Goal: Transaction & Acquisition: Purchase product/service

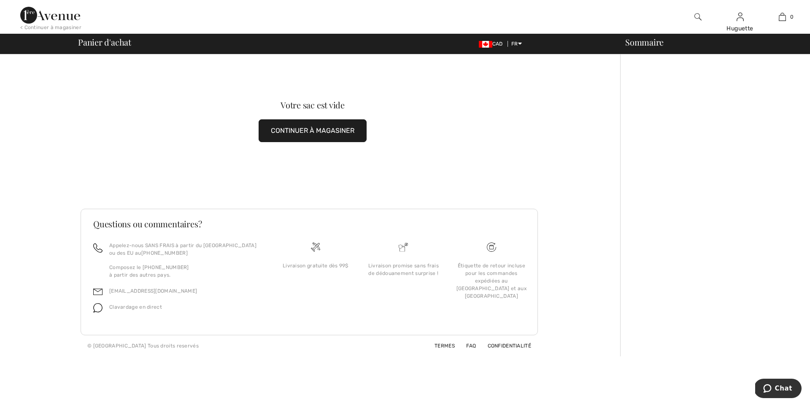
click at [350, 134] on button "CONTINUER À MAGASINER" at bounding box center [313, 130] width 108 height 23
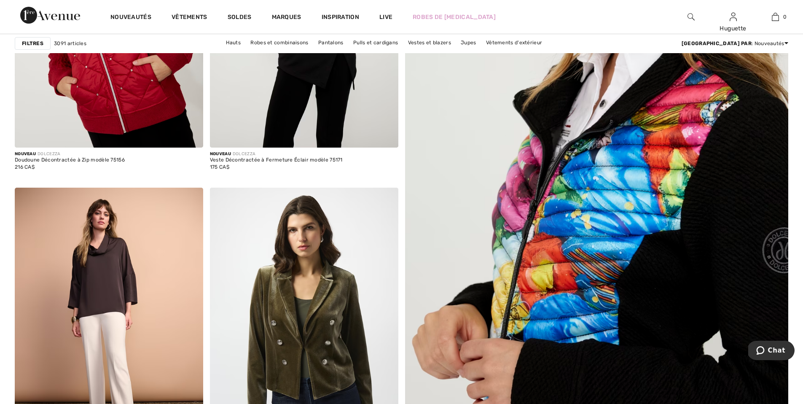
scroll to position [416, 0]
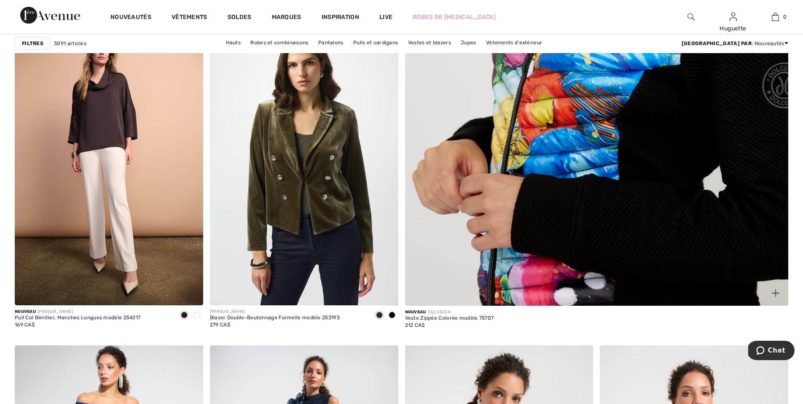
click at [611, 143] on img at bounding box center [597, 45] width 460 height 690
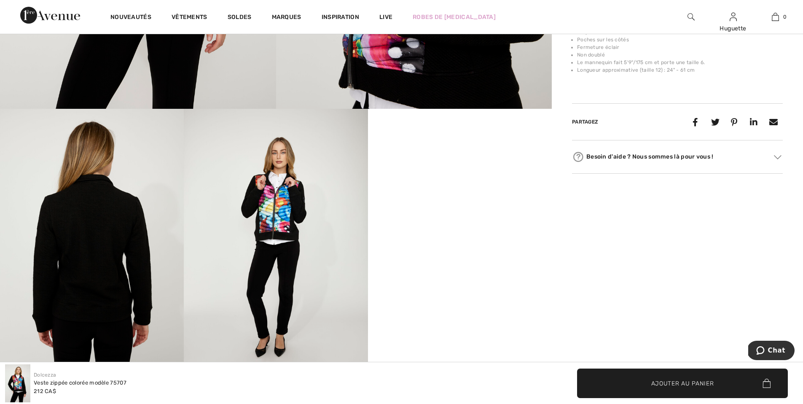
scroll to position [356, 0]
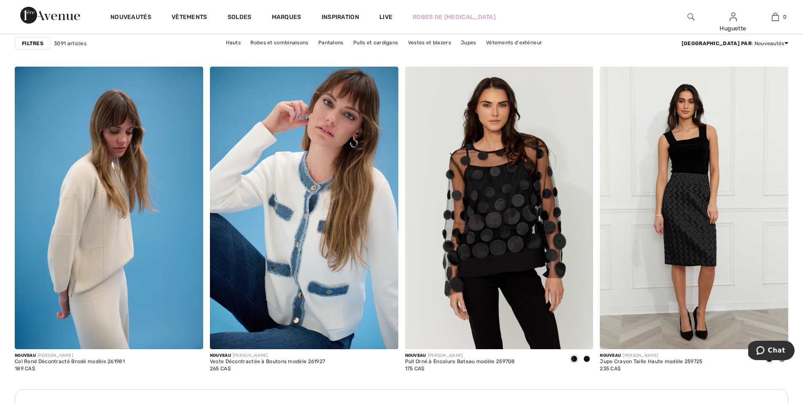
scroll to position [2121, 0]
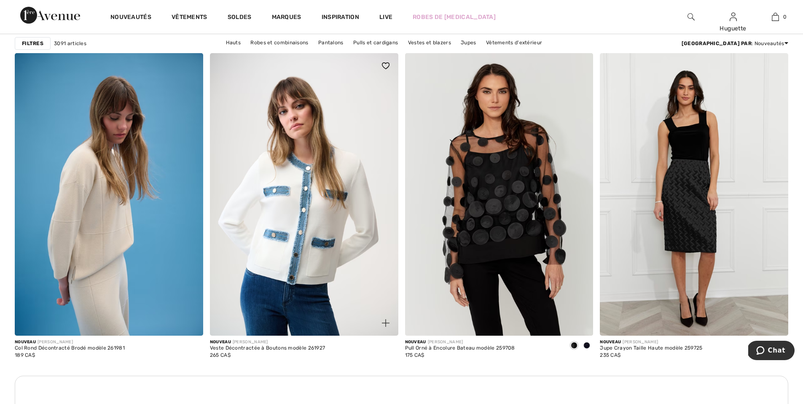
click at [292, 232] on img at bounding box center [304, 194] width 189 height 283
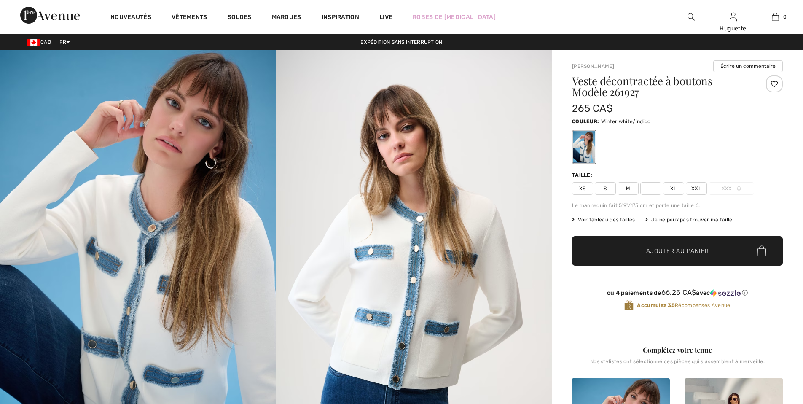
scroll to position [170, 0]
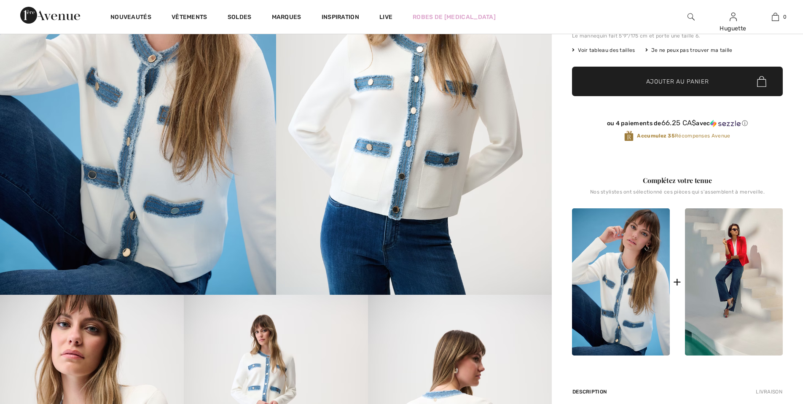
checkbox input "true"
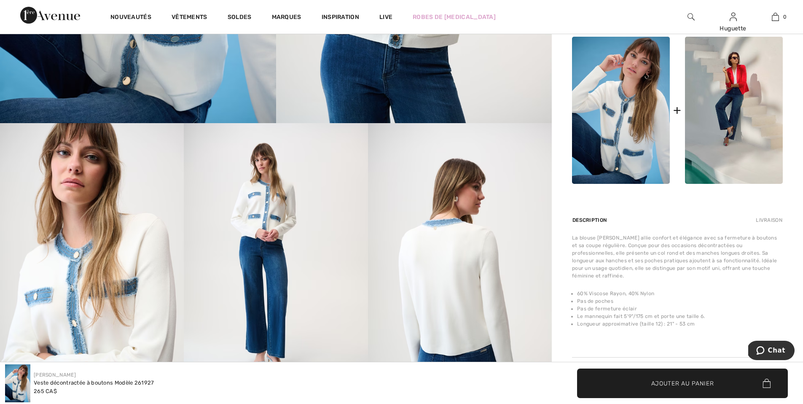
scroll to position [339, 0]
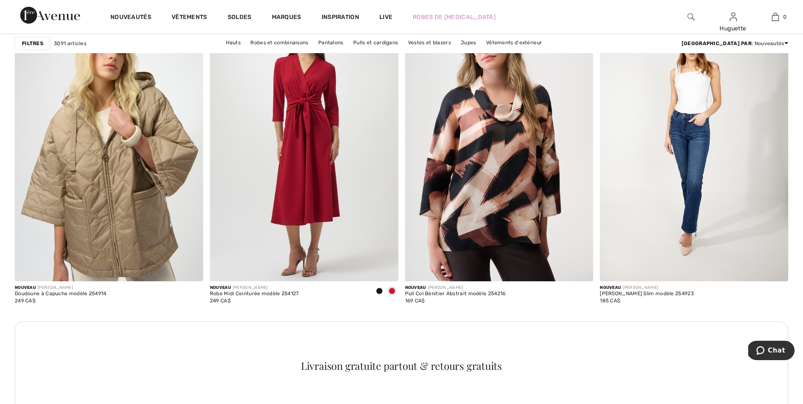
scroll to position [3623, 0]
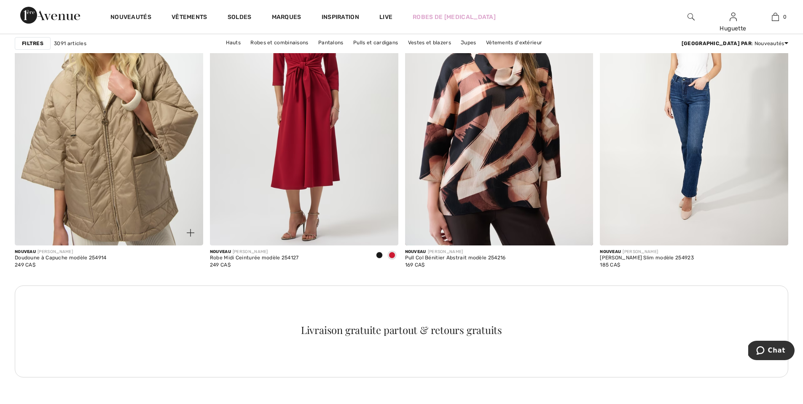
click at [146, 198] on img at bounding box center [109, 104] width 189 height 283
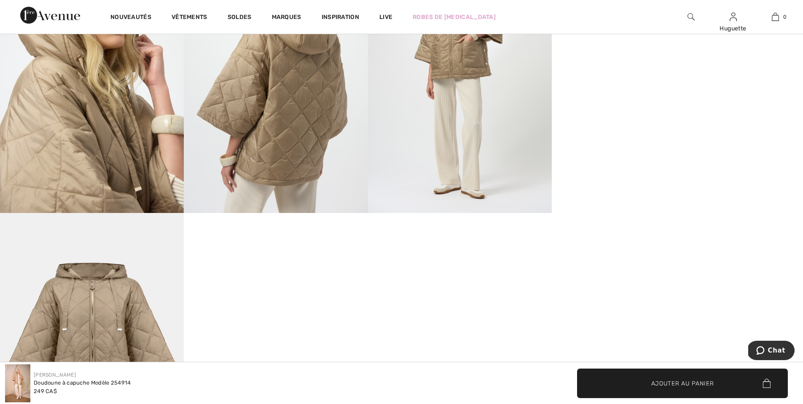
scroll to position [438, 0]
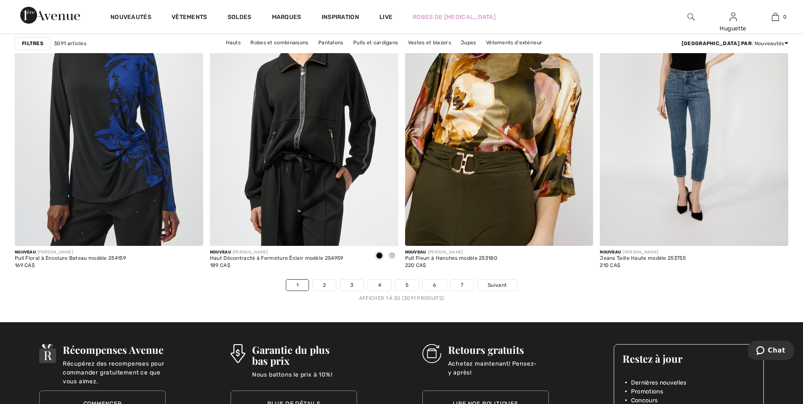
scroll to position [4832, 0]
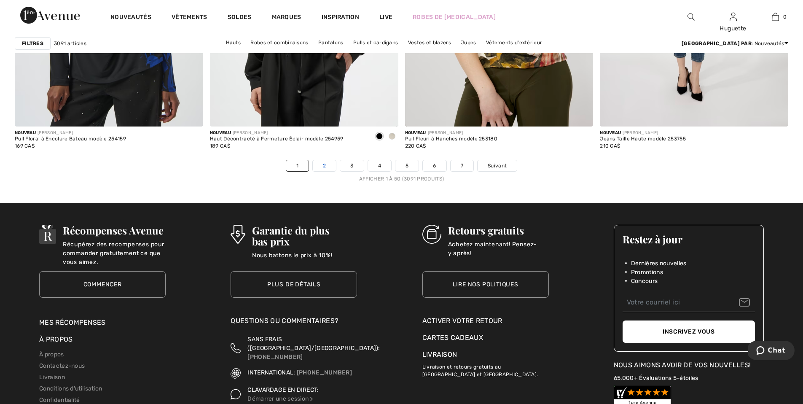
click at [331, 168] on link "2" at bounding box center [324, 165] width 23 height 11
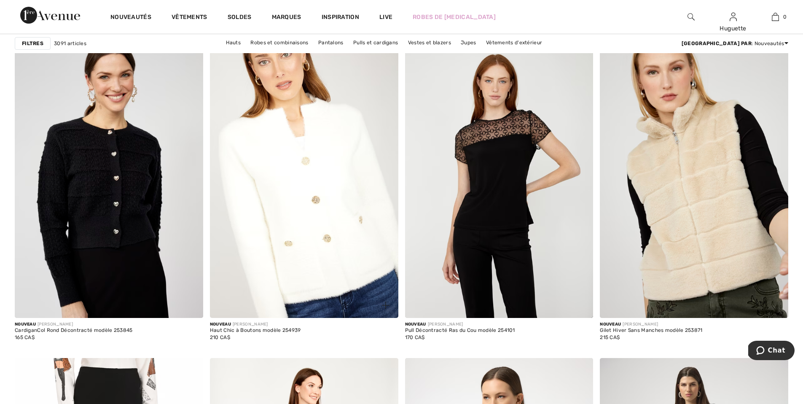
scroll to position [727, 0]
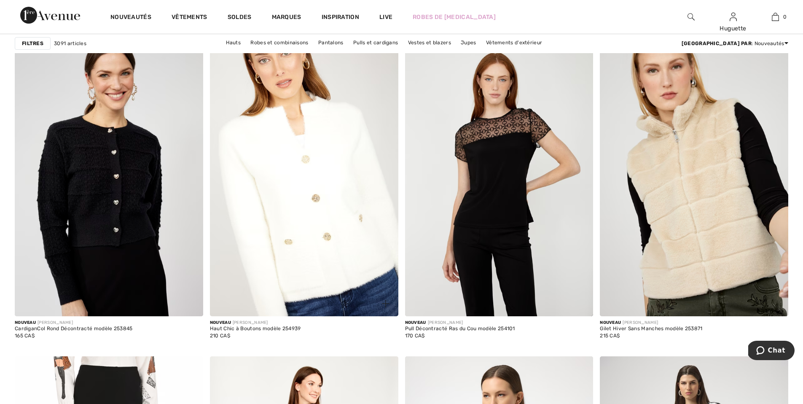
click at [290, 269] on img at bounding box center [304, 175] width 189 height 283
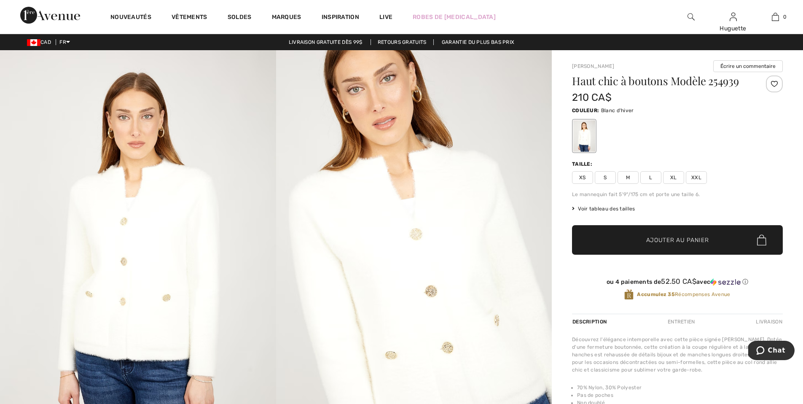
click at [421, 239] on img at bounding box center [414, 257] width 276 height 414
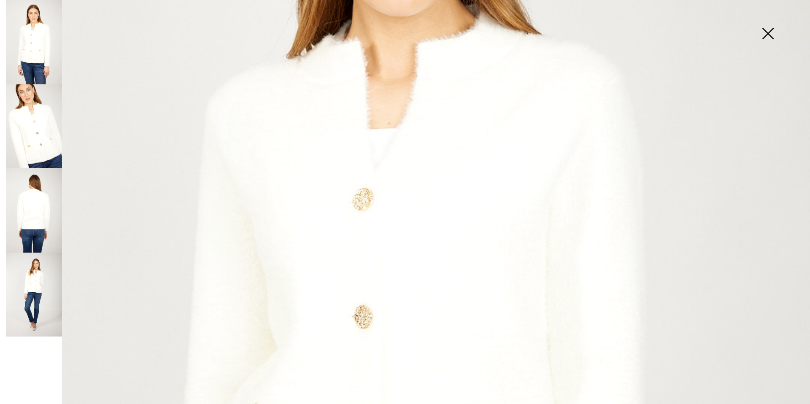
scroll to position [326, 0]
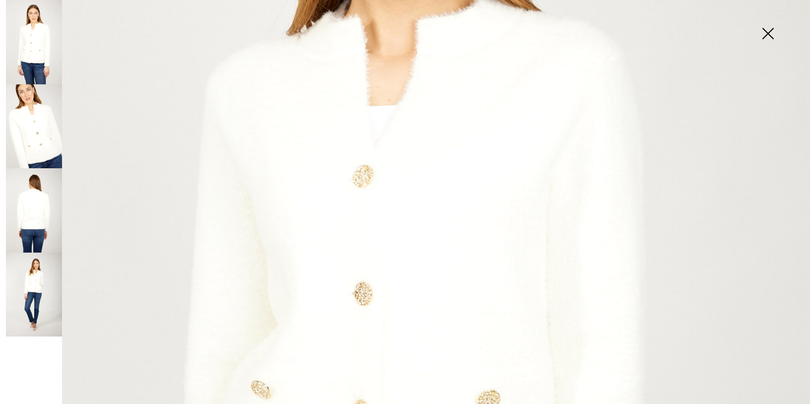
click at [45, 59] on img at bounding box center [34, 42] width 56 height 84
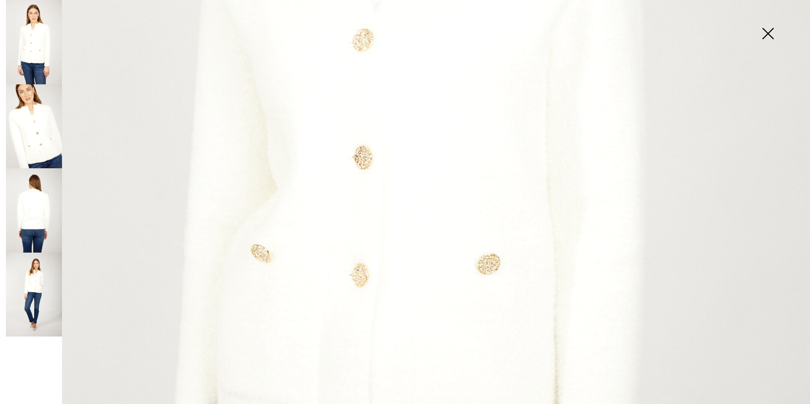
scroll to position [464, 0]
click at [29, 291] on img at bounding box center [34, 295] width 56 height 84
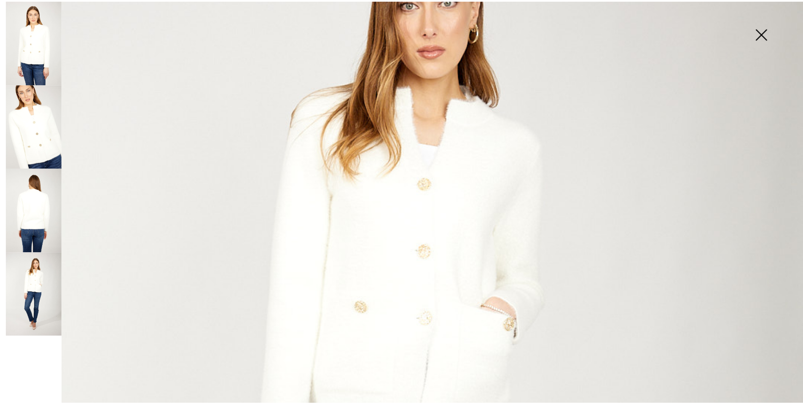
scroll to position [159, 0]
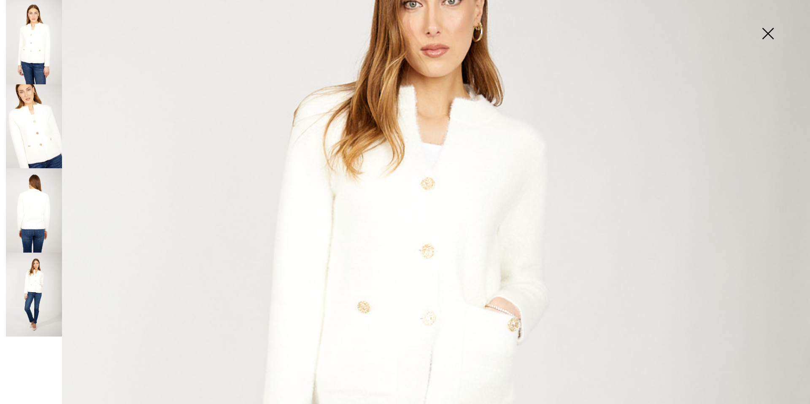
click at [768, 32] on img at bounding box center [767, 34] width 42 height 43
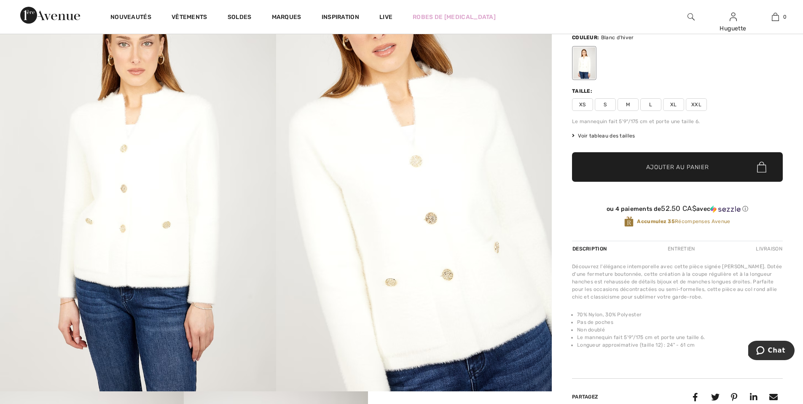
scroll to position [62, 0]
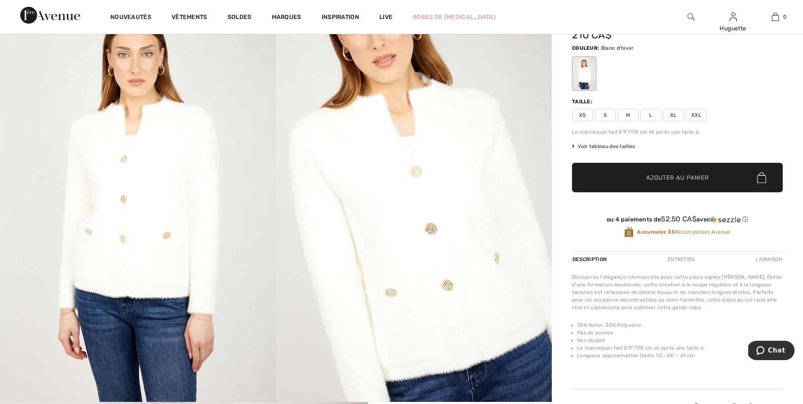
click at [593, 147] on span "Voir tableau des tailles" at bounding box center [603, 147] width 63 height 8
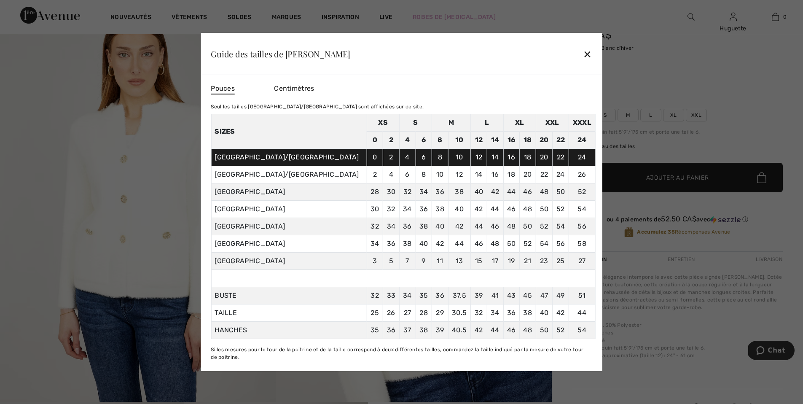
drag, startPoint x: 581, startPoint y: 50, endPoint x: 585, endPoint y: 53, distance: 4.8
click at [581, 50] on div "Guide des tailles de Frank Lyman ✕" at bounding box center [402, 54] width 402 height 42
click at [589, 54] on div "✕" at bounding box center [587, 54] width 9 height 18
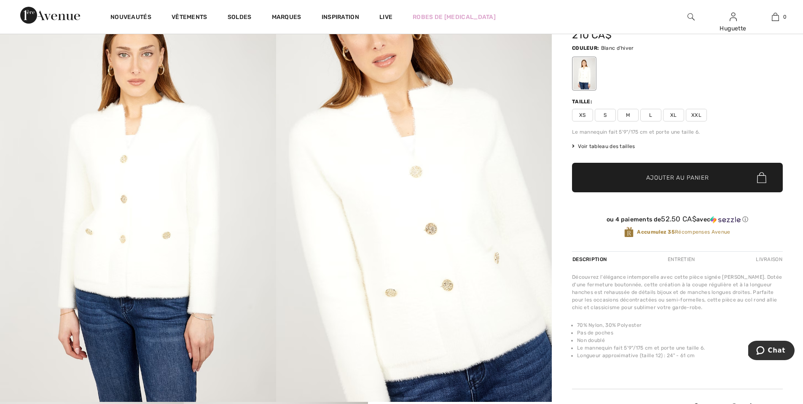
click at [697, 116] on span "XXL" at bounding box center [696, 115] width 21 height 13
click at [677, 175] on span "Ajouter au panier" at bounding box center [678, 177] width 63 height 9
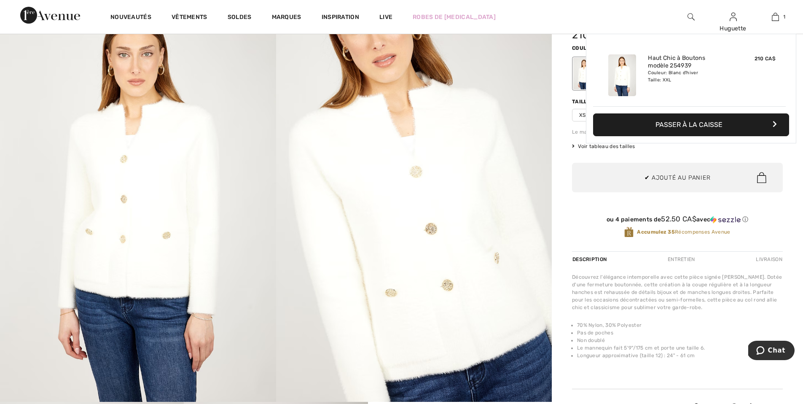
scroll to position [0, 0]
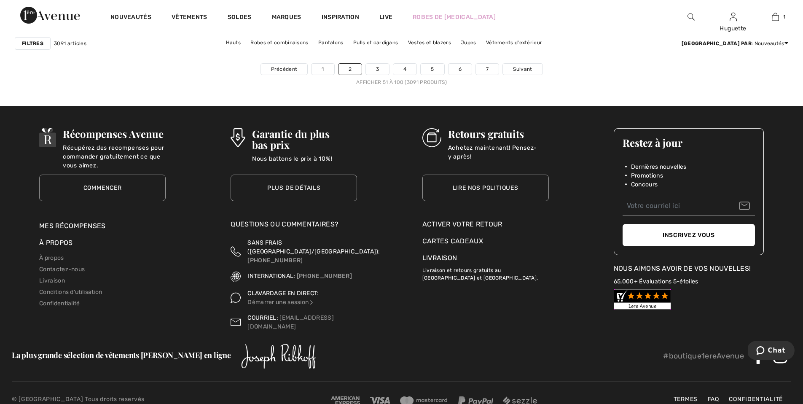
scroll to position [4932, 0]
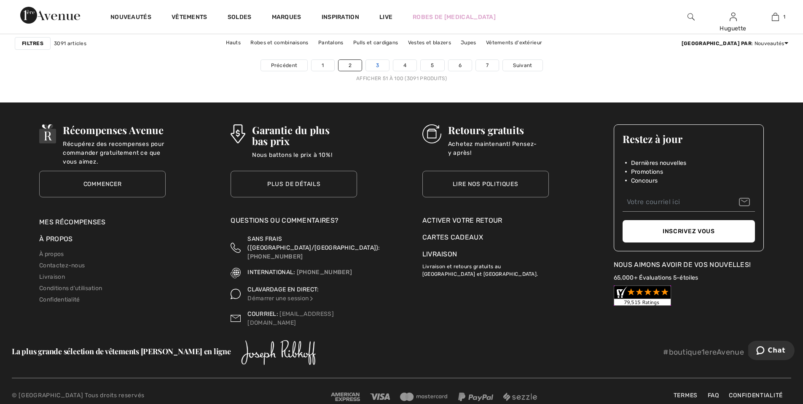
click at [385, 67] on link "3" at bounding box center [377, 65] width 23 height 11
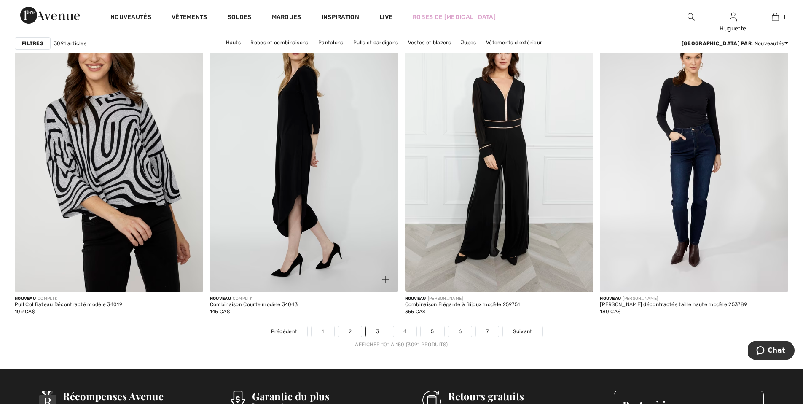
scroll to position [4668, 0]
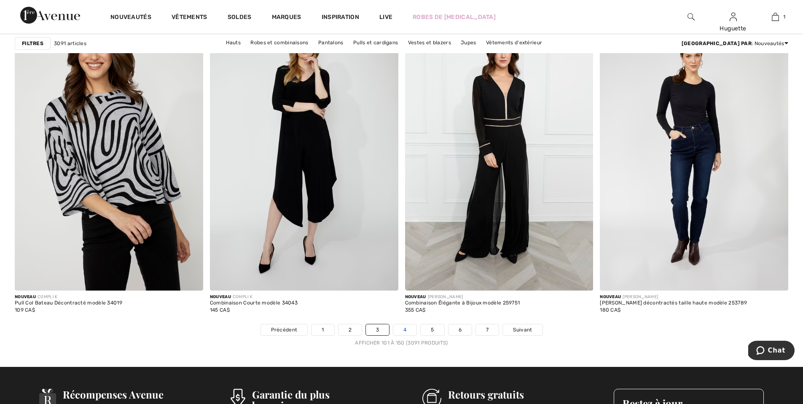
click at [405, 330] on link "4" at bounding box center [404, 329] width 23 height 11
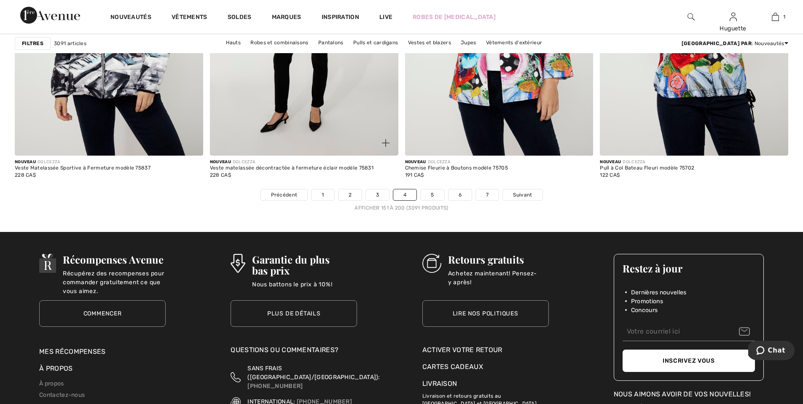
scroll to position [4805, 0]
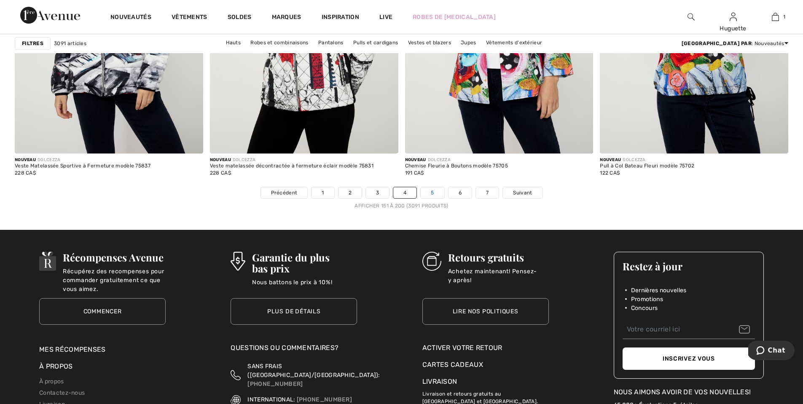
click at [435, 194] on link "5" at bounding box center [432, 192] width 23 height 11
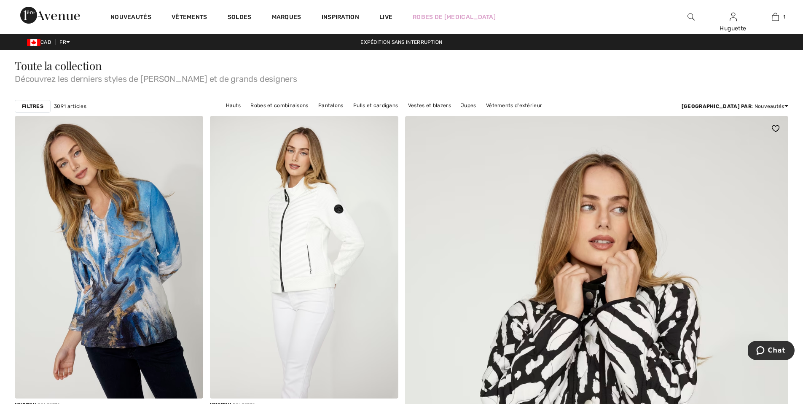
checkbox input "true"
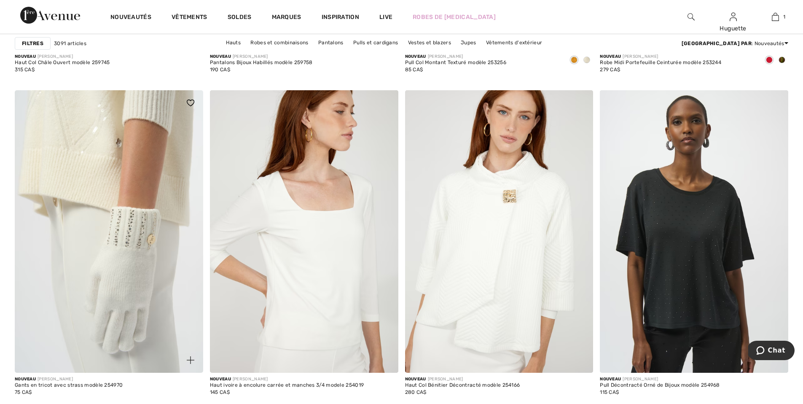
scroll to position [1763, 0]
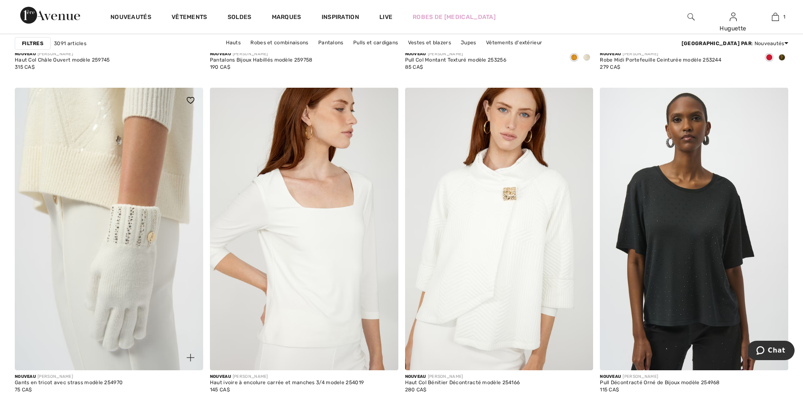
click at [127, 255] on img at bounding box center [109, 229] width 189 height 283
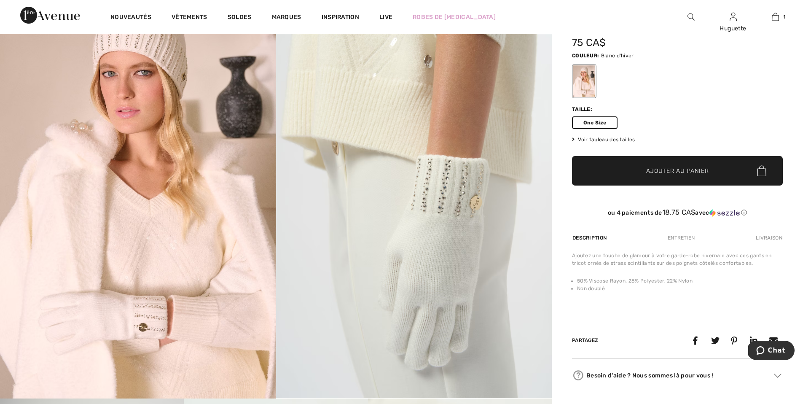
scroll to position [67, 0]
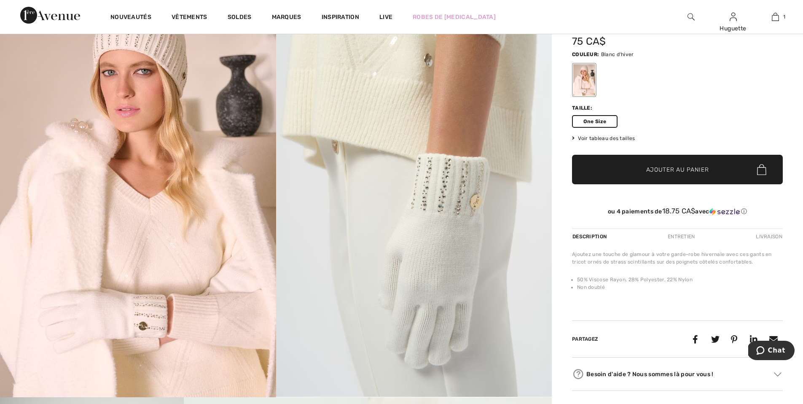
click at [606, 139] on span "Voir tableau des tailles" at bounding box center [603, 139] width 63 height 8
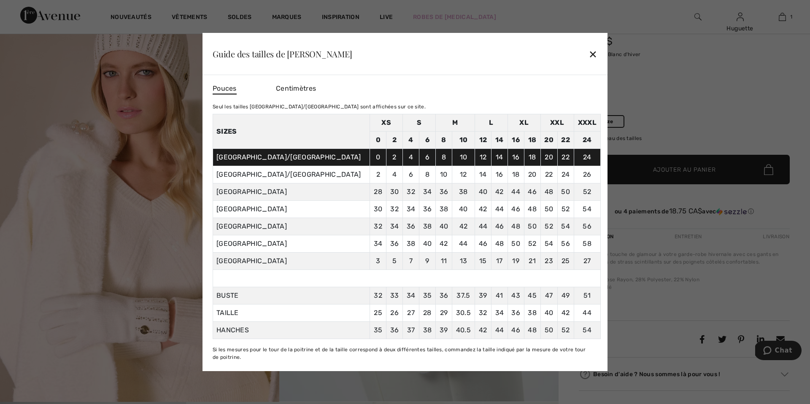
click at [592, 59] on div "✕" at bounding box center [592, 54] width 9 height 18
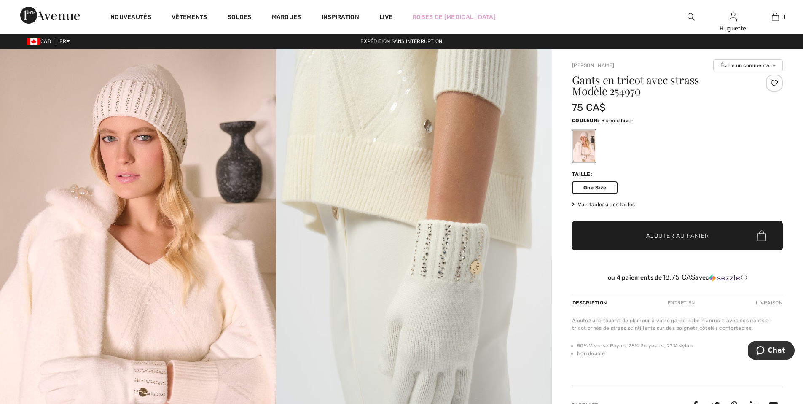
scroll to position [0, 0]
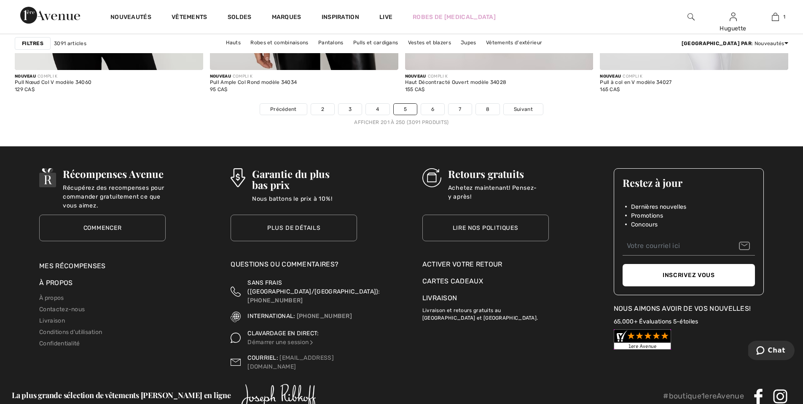
scroll to position [4890, 0]
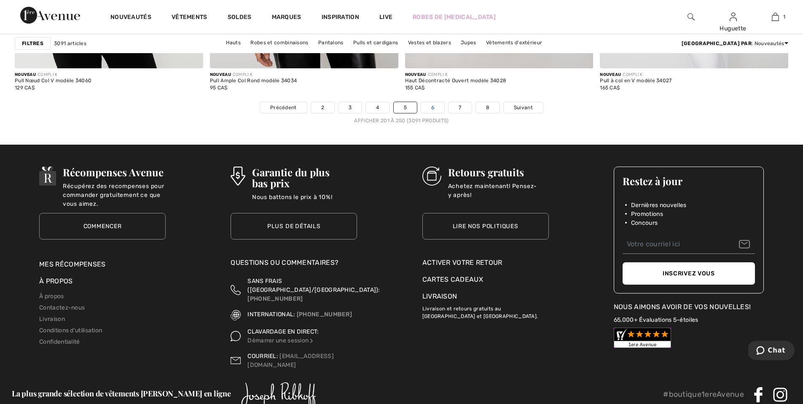
click at [436, 105] on link "6" at bounding box center [432, 107] width 23 height 11
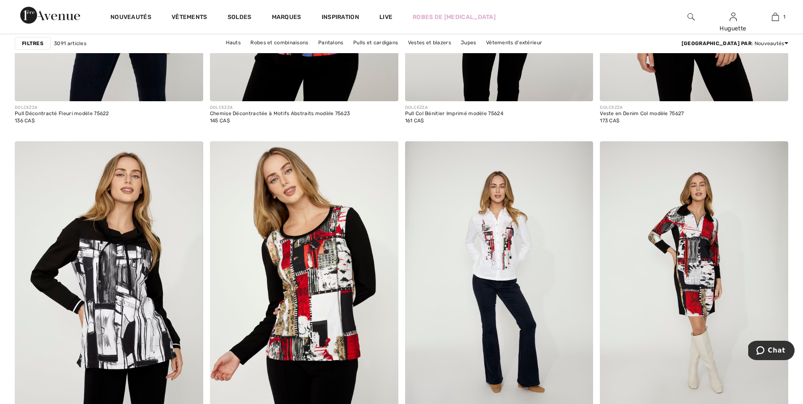
scroll to position [4867, 0]
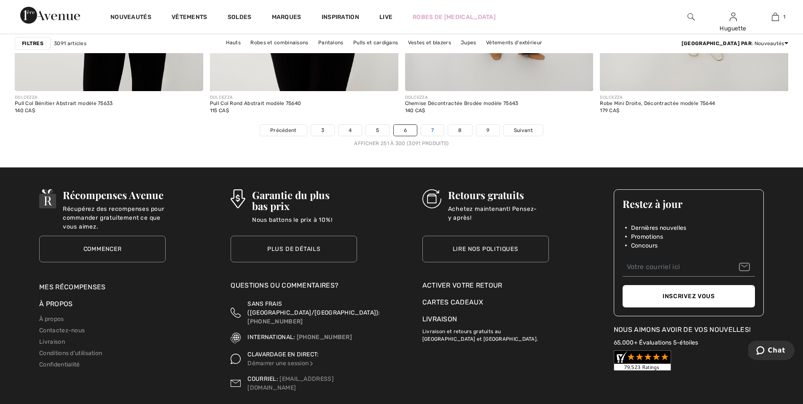
click at [439, 129] on link "7" at bounding box center [432, 130] width 23 height 11
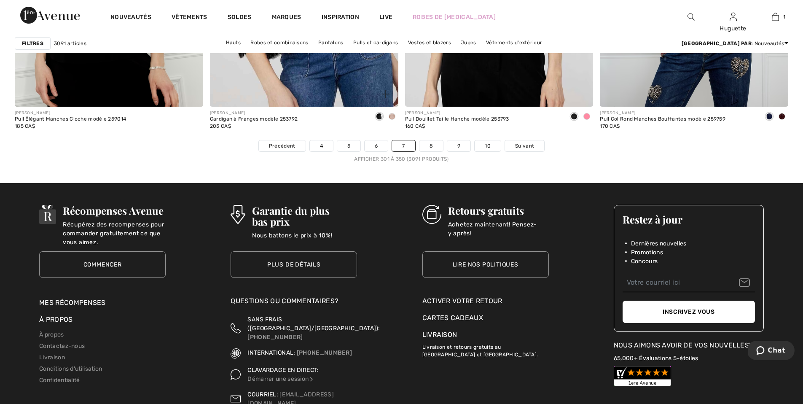
scroll to position [4896, 0]
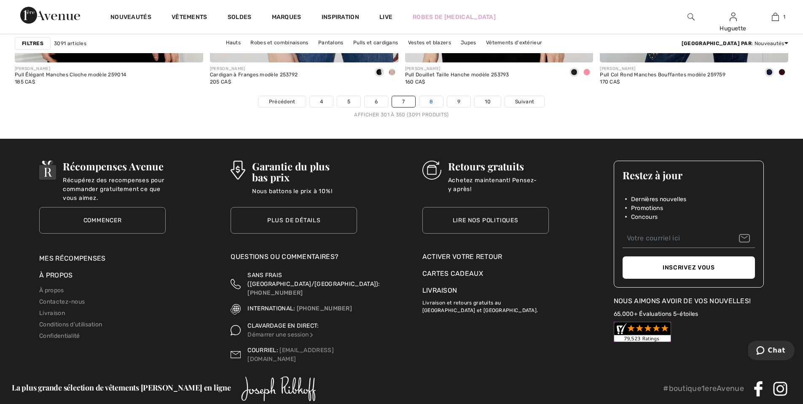
click at [434, 105] on link "8" at bounding box center [432, 101] width 24 height 11
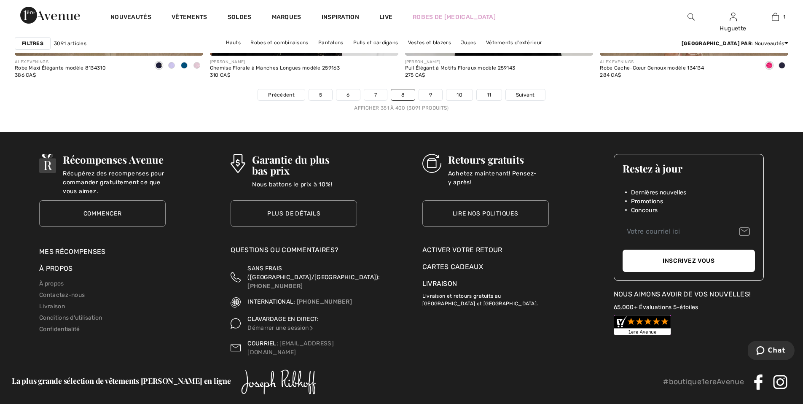
scroll to position [4932, 0]
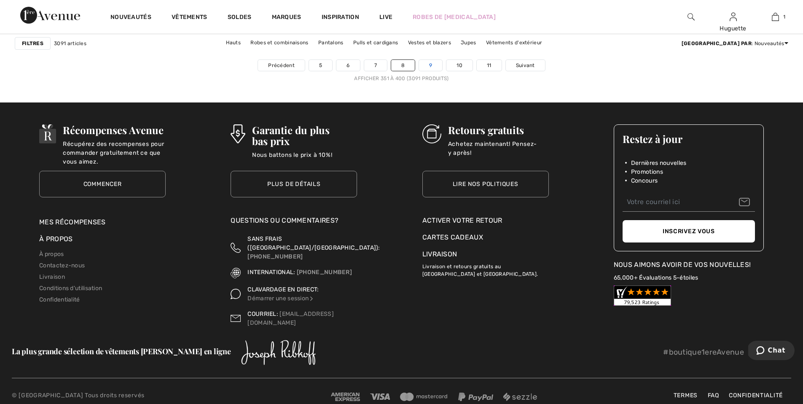
click at [430, 65] on link "9" at bounding box center [430, 65] width 23 height 11
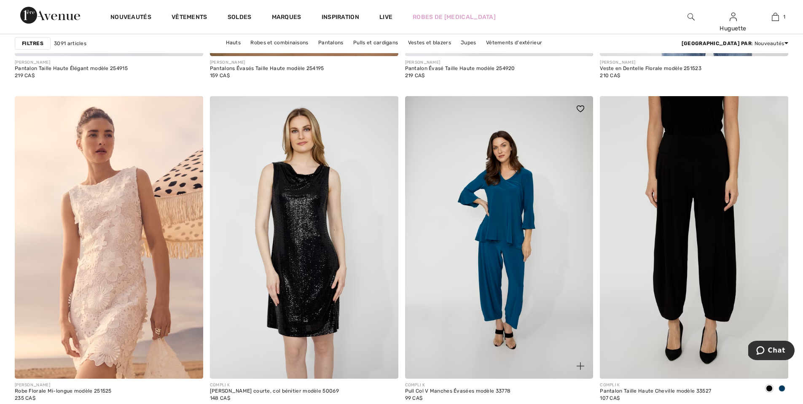
scroll to position [3488, 0]
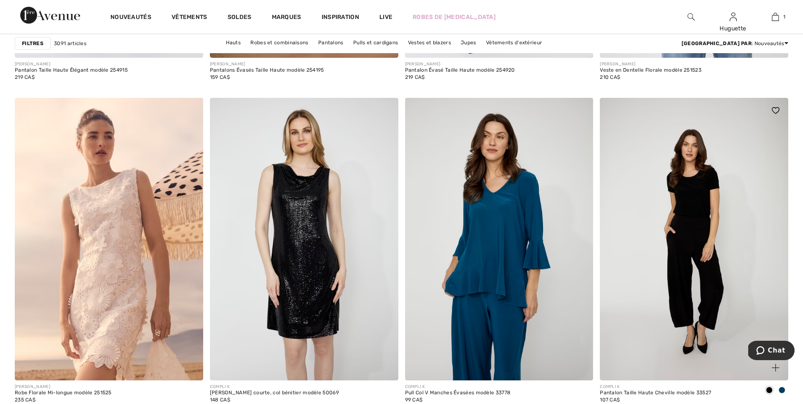
click at [642, 278] on img at bounding box center [694, 239] width 189 height 283
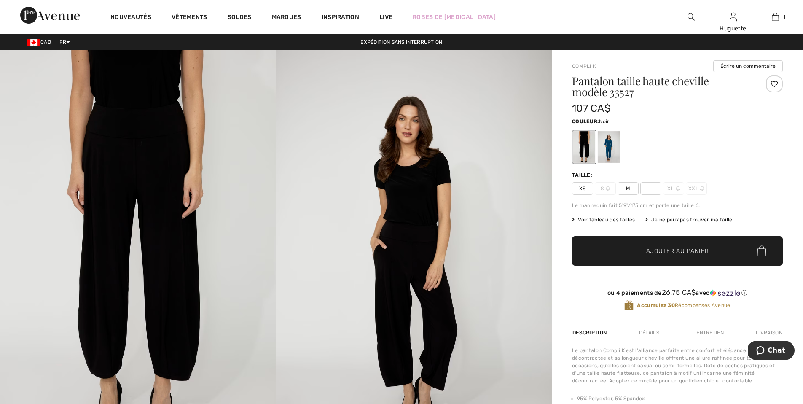
click at [445, 280] on img at bounding box center [414, 257] width 276 height 414
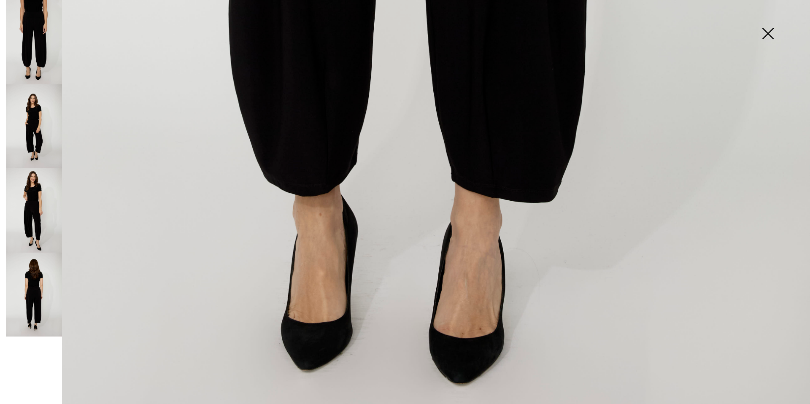
scroll to position [801, 0]
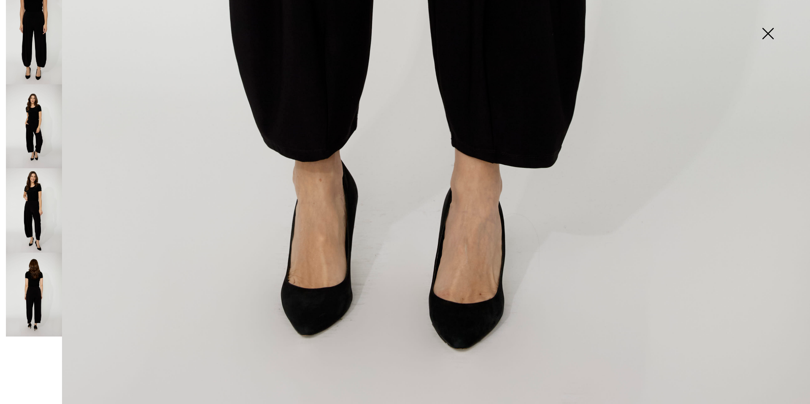
click at [40, 241] on img at bounding box center [34, 210] width 56 height 84
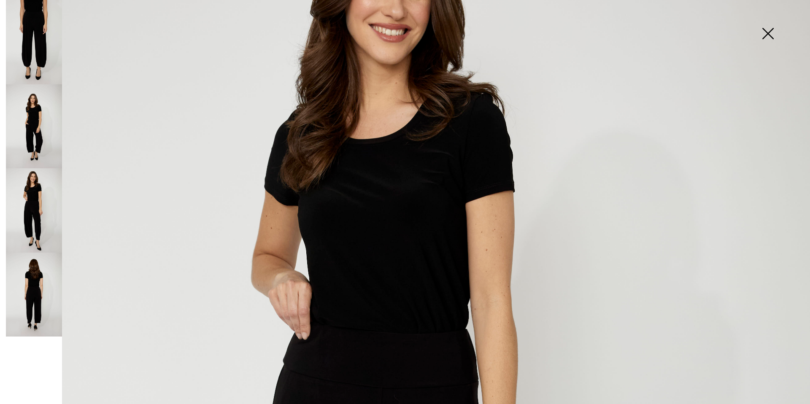
scroll to position [126, 0]
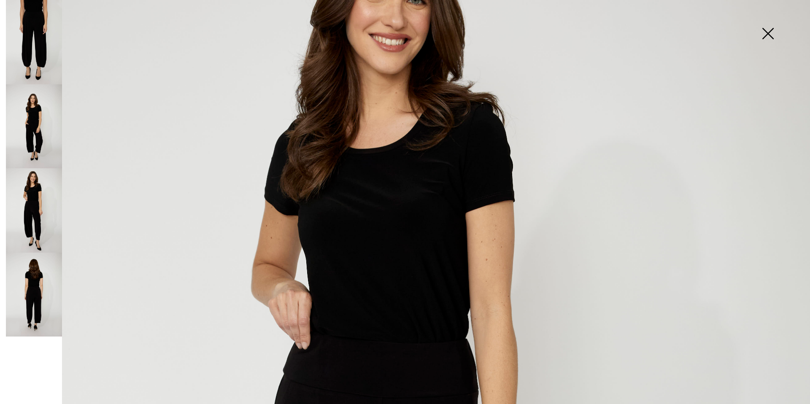
click at [30, 136] on img at bounding box center [34, 126] width 56 height 84
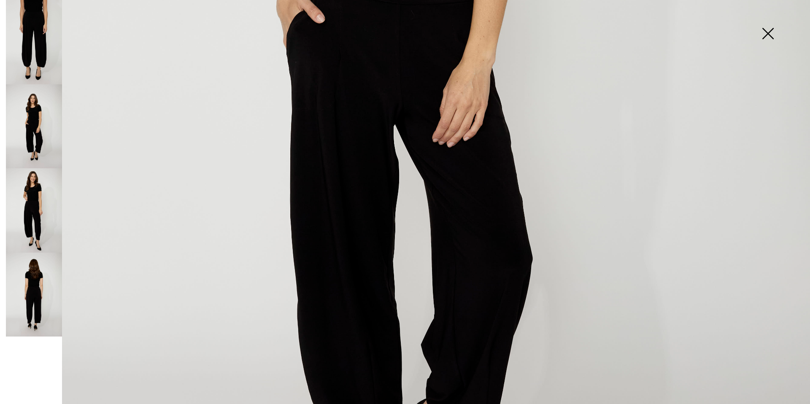
scroll to position [558, 0]
click at [22, 49] on img at bounding box center [34, 42] width 56 height 84
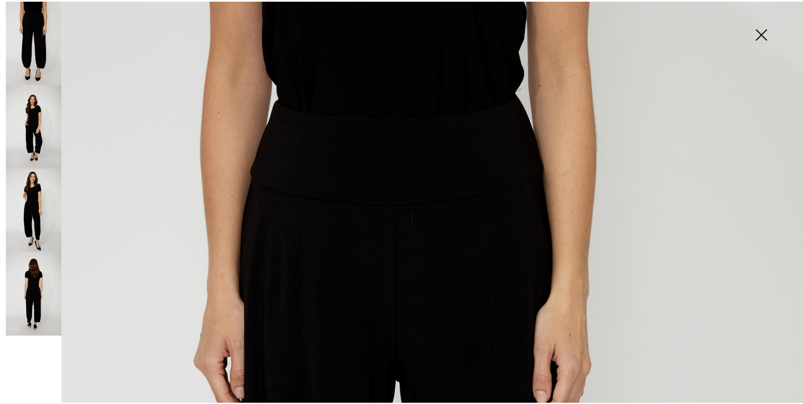
scroll to position [44, 0]
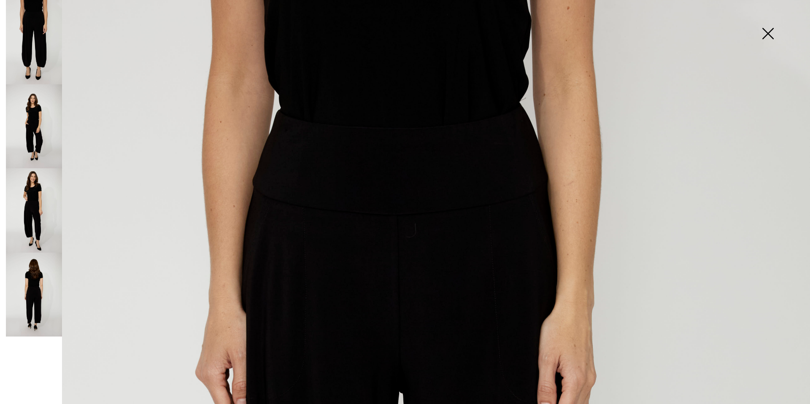
click at [763, 32] on img at bounding box center [767, 34] width 42 height 43
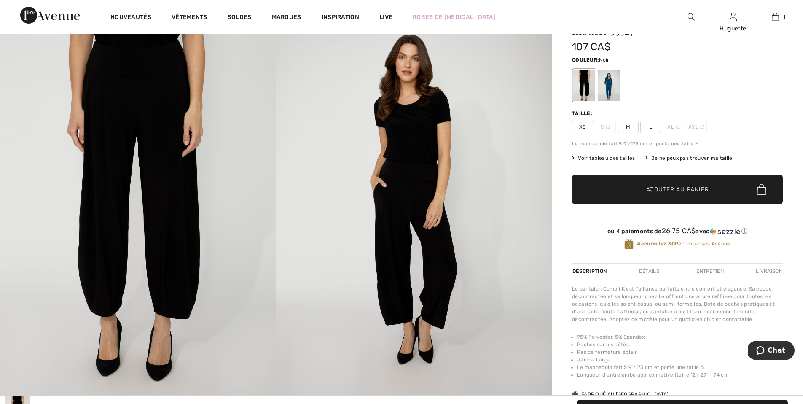
scroll to position [0, 0]
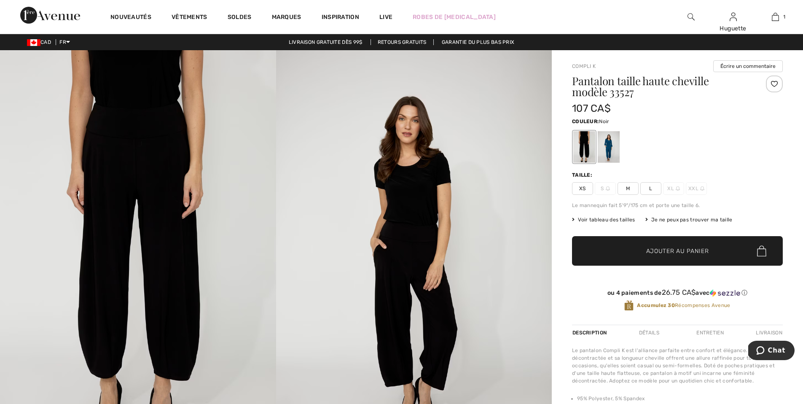
click at [603, 218] on span "Voir tableau des tailles" at bounding box center [603, 220] width 63 height 8
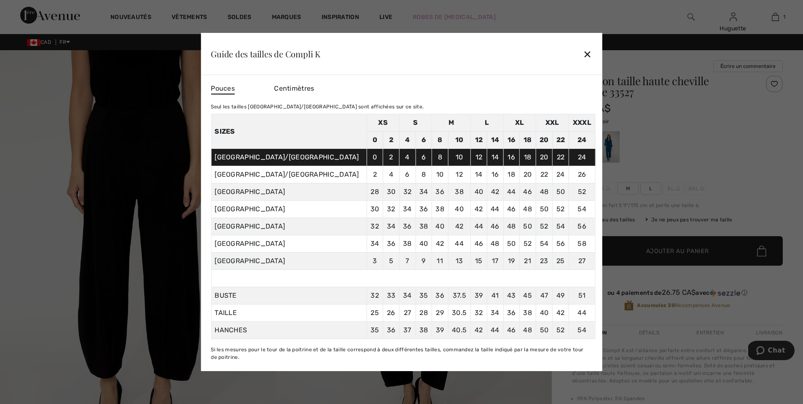
click at [587, 57] on div "✕" at bounding box center [587, 54] width 9 height 18
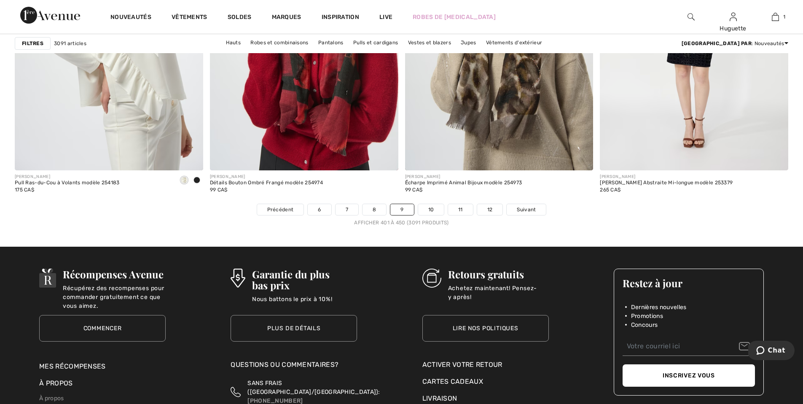
scroll to position [4704, 0]
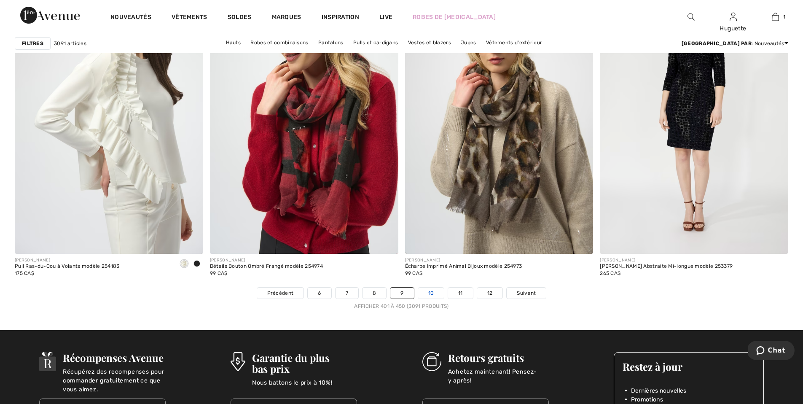
click at [434, 295] on link "10" at bounding box center [431, 293] width 26 height 11
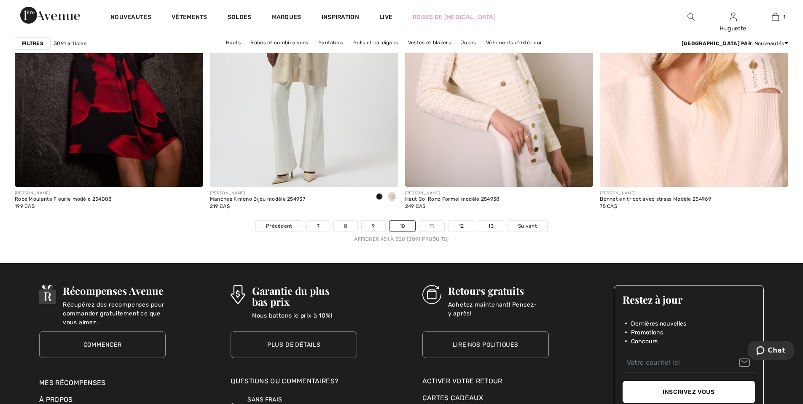
scroll to position [4834, 0]
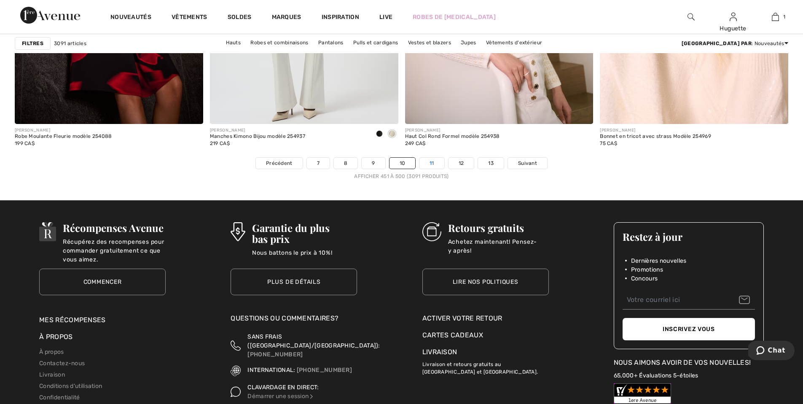
click at [430, 163] on link "11" at bounding box center [432, 163] width 25 height 11
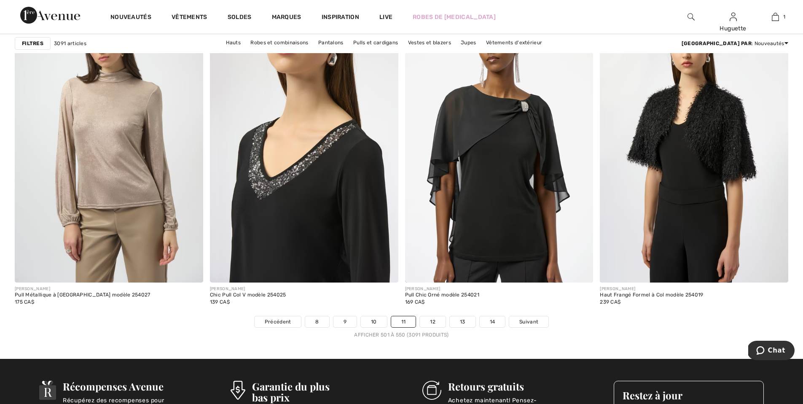
scroll to position [4645, 0]
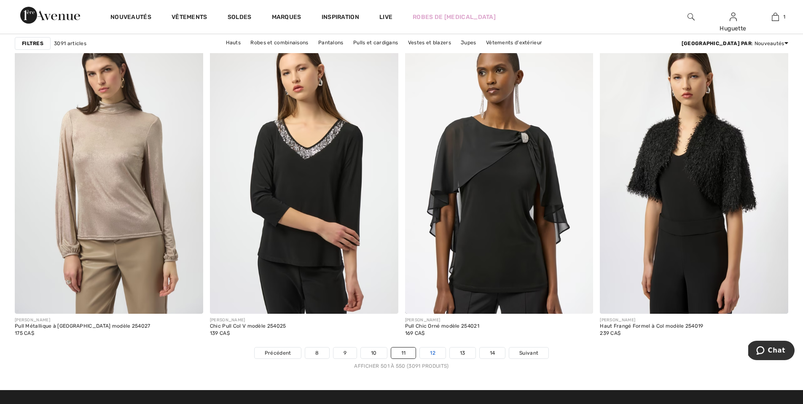
click at [434, 353] on link "12" at bounding box center [433, 353] width 26 height 11
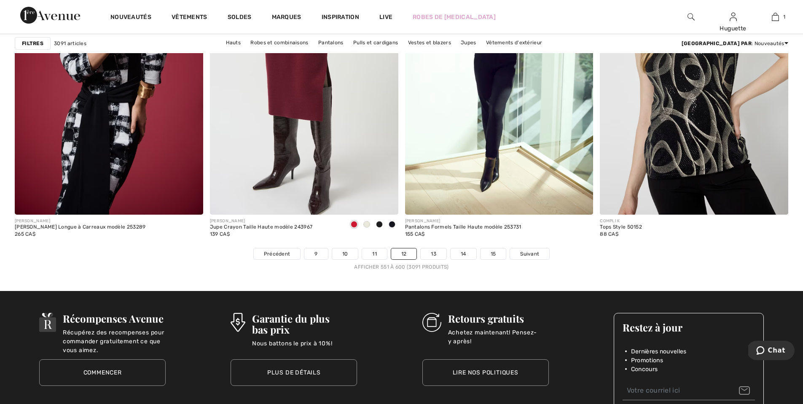
scroll to position [4745, 0]
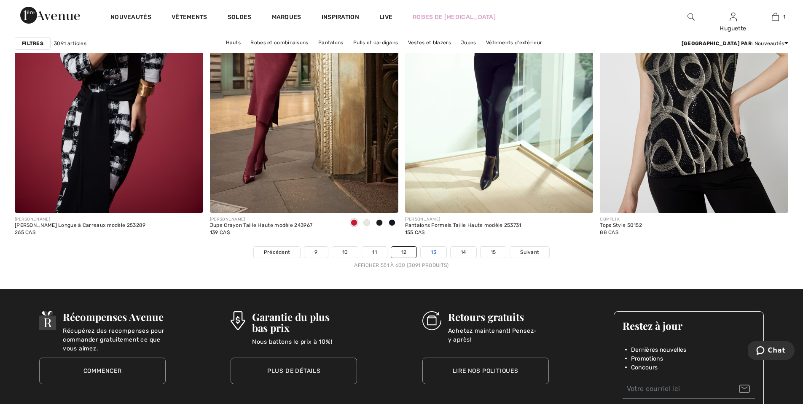
click at [437, 254] on link "13" at bounding box center [434, 252] width 26 height 11
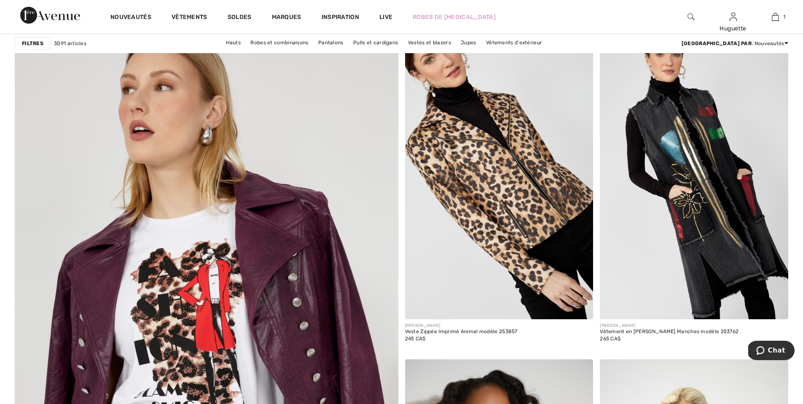
scroll to position [2583, 0]
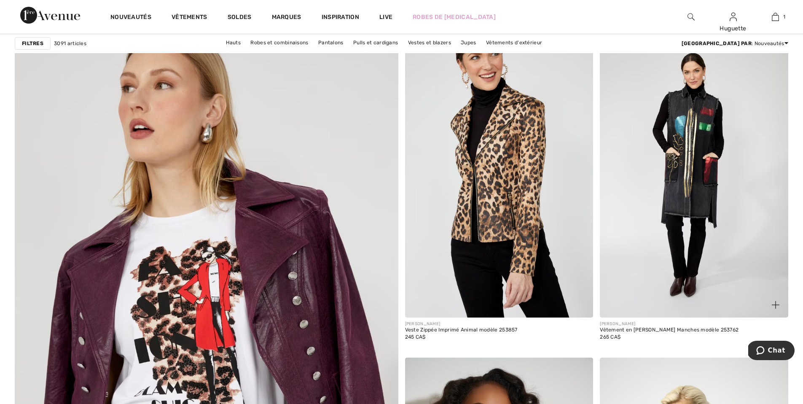
click at [682, 218] on img at bounding box center [694, 176] width 189 height 283
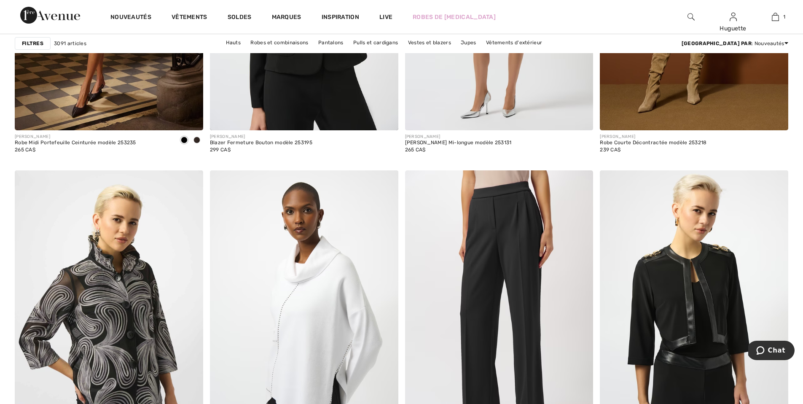
scroll to position [4695, 0]
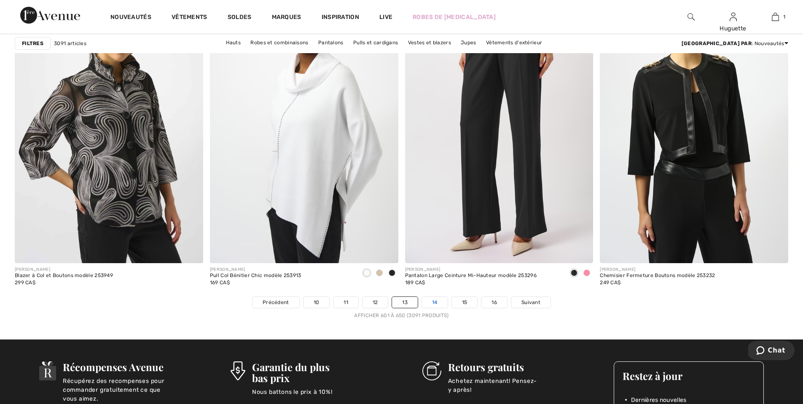
click at [436, 303] on link "14" at bounding box center [435, 302] width 26 height 11
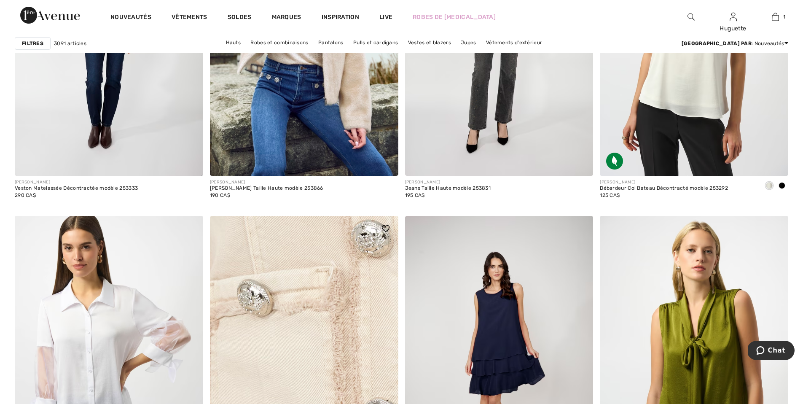
scroll to position [3505, 0]
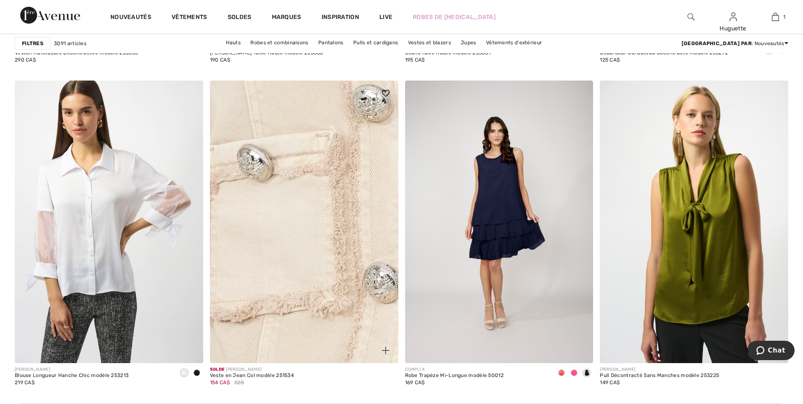
click at [313, 246] on img at bounding box center [304, 222] width 189 height 283
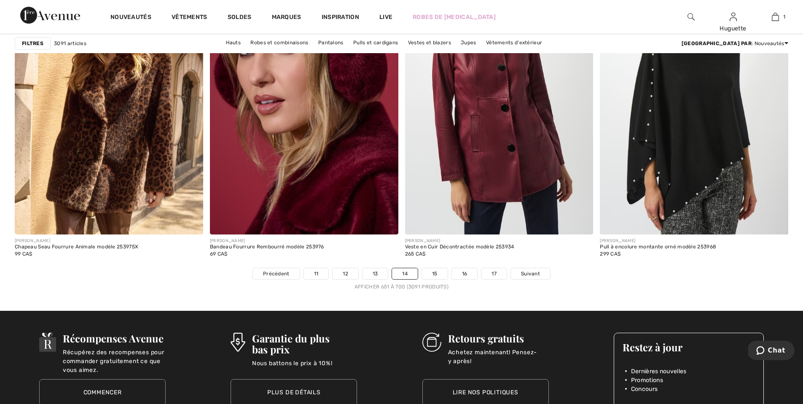
scroll to position [4761, 0]
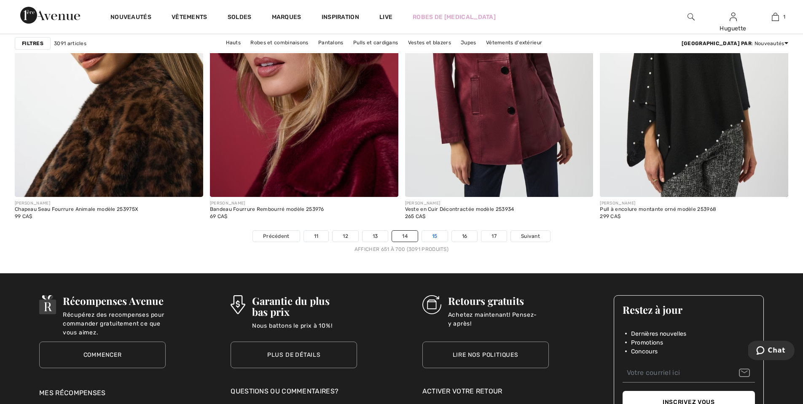
click at [436, 235] on link "15" at bounding box center [435, 236] width 26 height 11
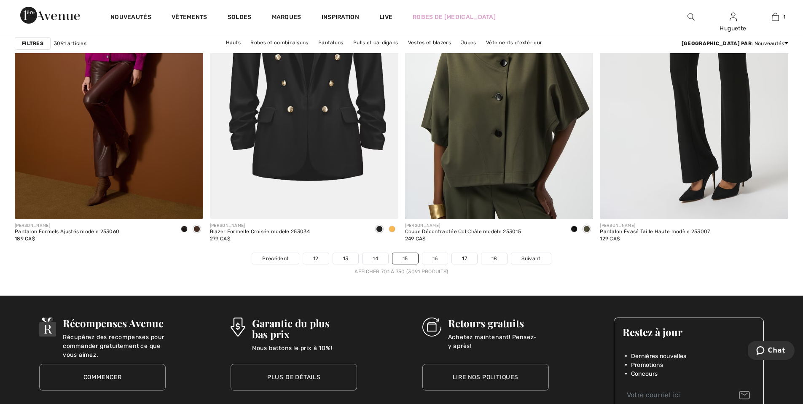
scroll to position [4882, 0]
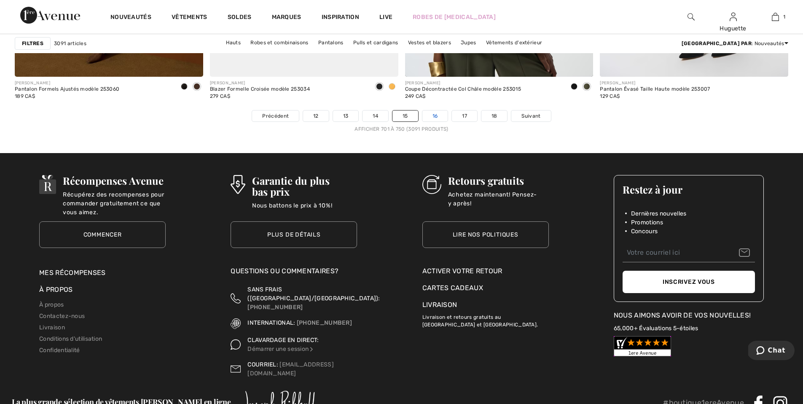
click at [434, 116] on link "16" at bounding box center [436, 115] width 26 height 11
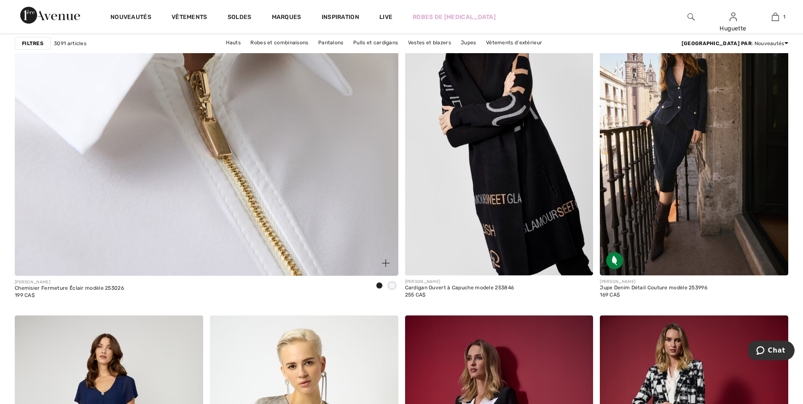
scroll to position [2984, 0]
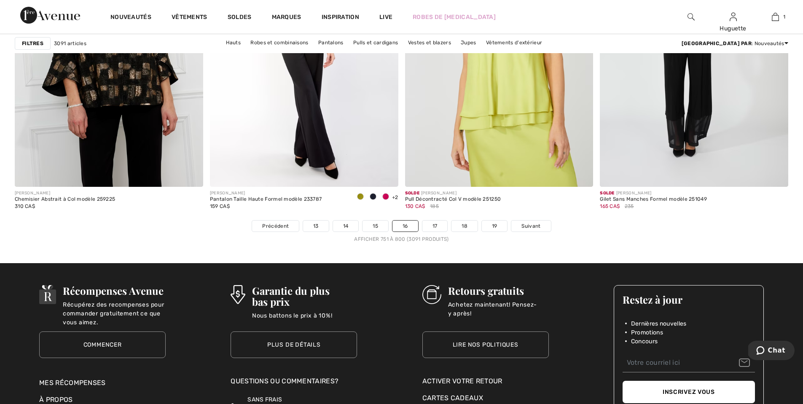
scroll to position [4932, 0]
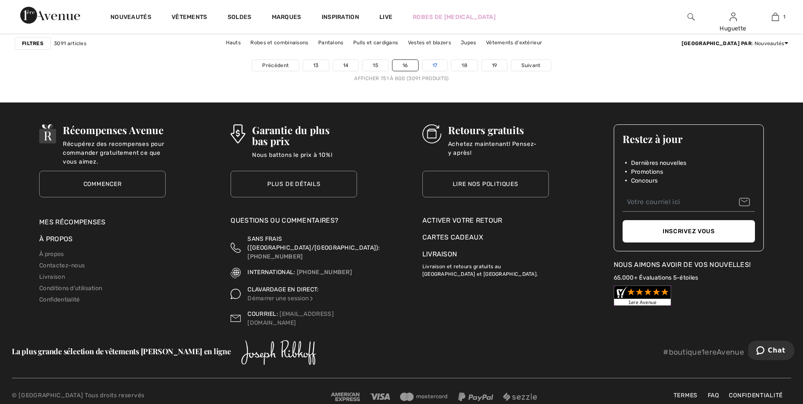
click at [437, 69] on link "17" at bounding box center [435, 65] width 25 height 11
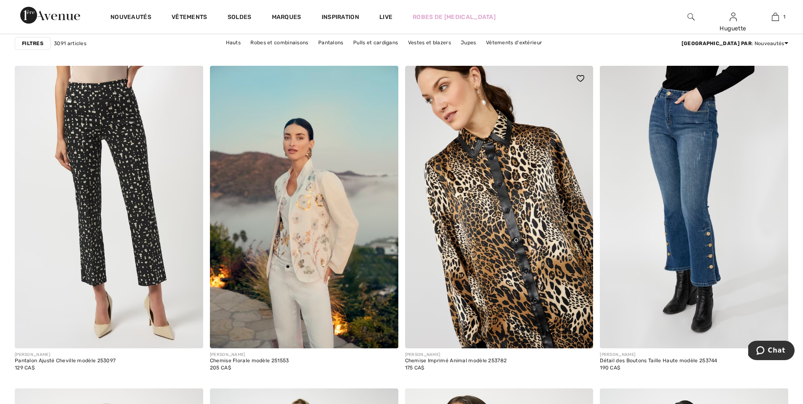
scroll to position [697, 0]
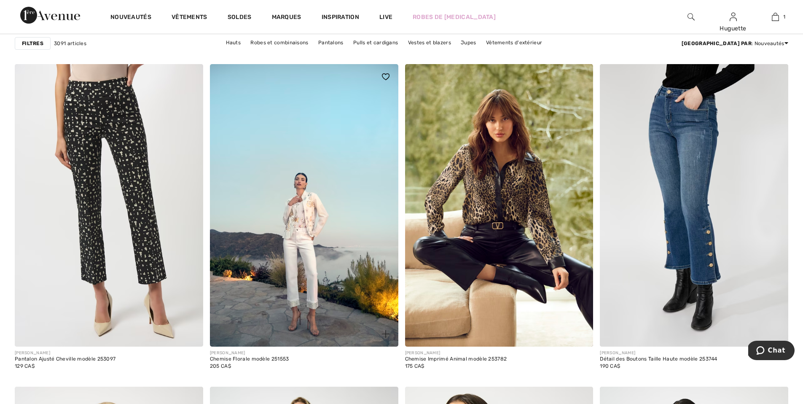
click at [313, 238] on img at bounding box center [304, 205] width 189 height 283
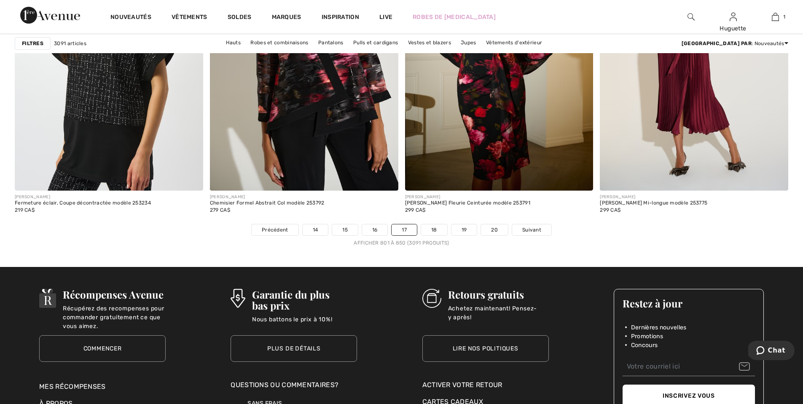
scroll to position [4790, 0]
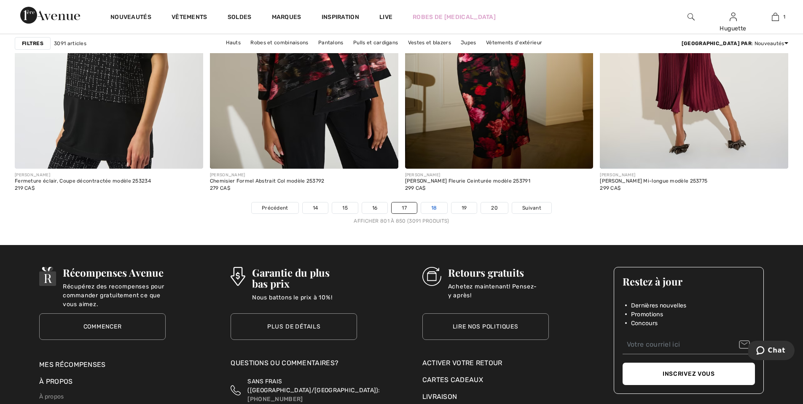
click at [439, 210] on link "18" at bounding box center [434, 207] width 26 height 11
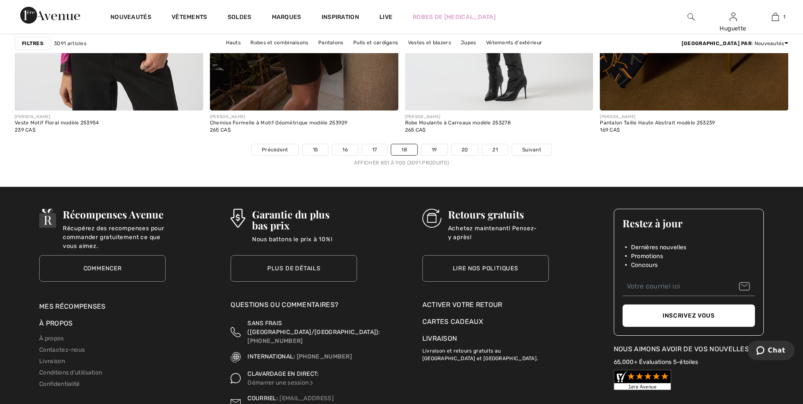
scroll to position [4848, 0]
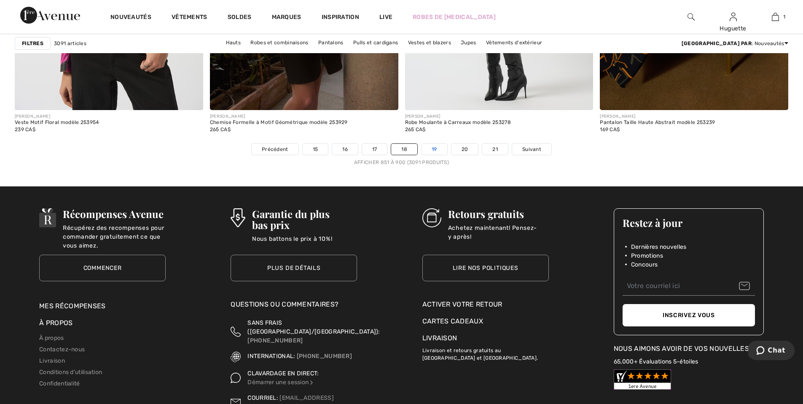
click at [436, 148] on link "19" at bounding box center [435, 149] width 26 height 11
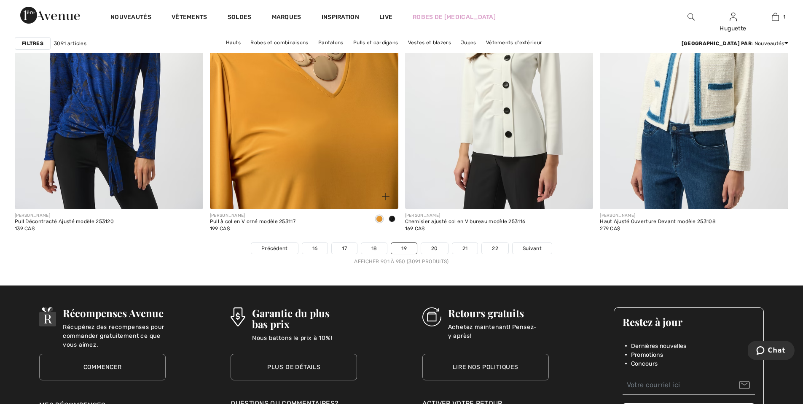
scroll to position [4796, 0]
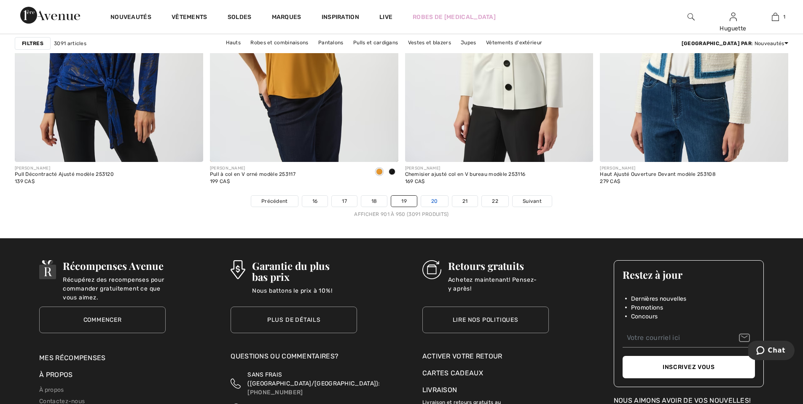
click at [434, 203] on link "20" at bounding box center [434, 201] width 27 height 11
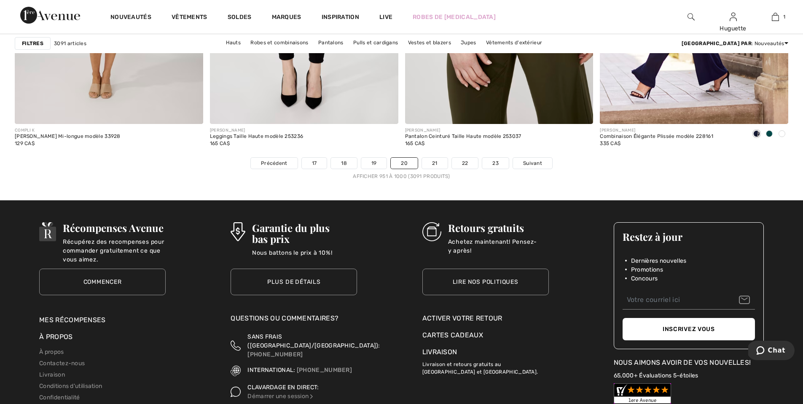
scroll to position [4897, 0]
